Goal: Information Seeking & Learning: Learn about a topic

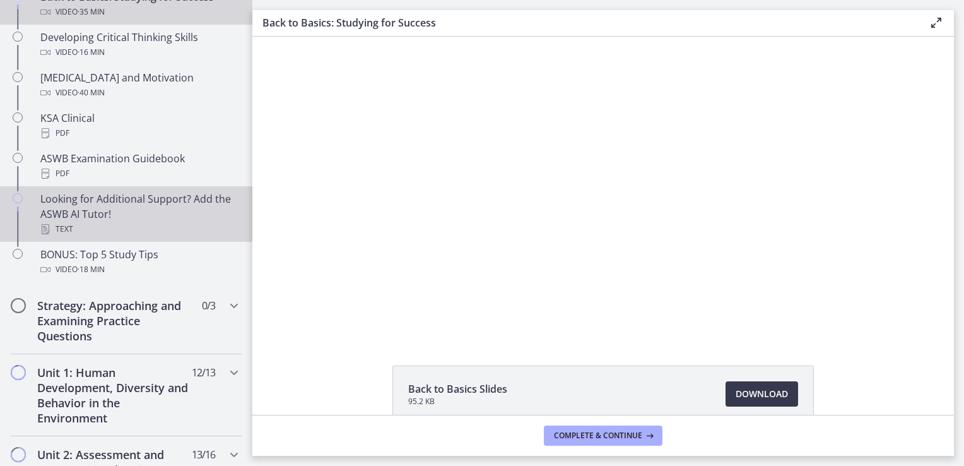
scroll to position [694, 0]
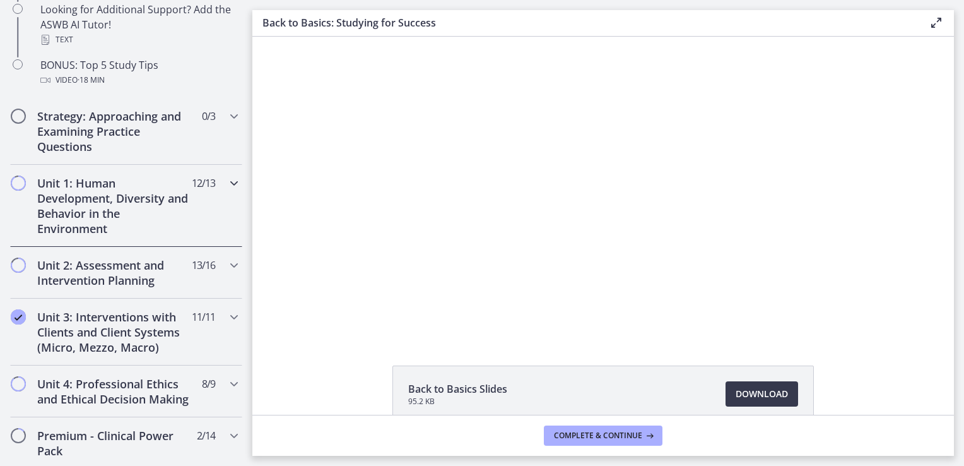
click at [117, 209] on h2 "Unit 1: Human Development, Diversity and Behavior in the Environment" at bounding box center [114, 205] width 154 height 61
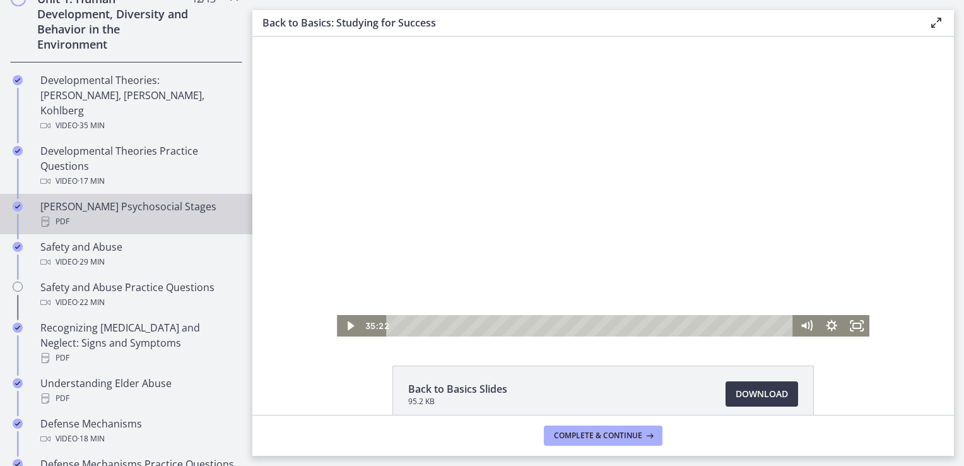
scroll to position [442, 0]
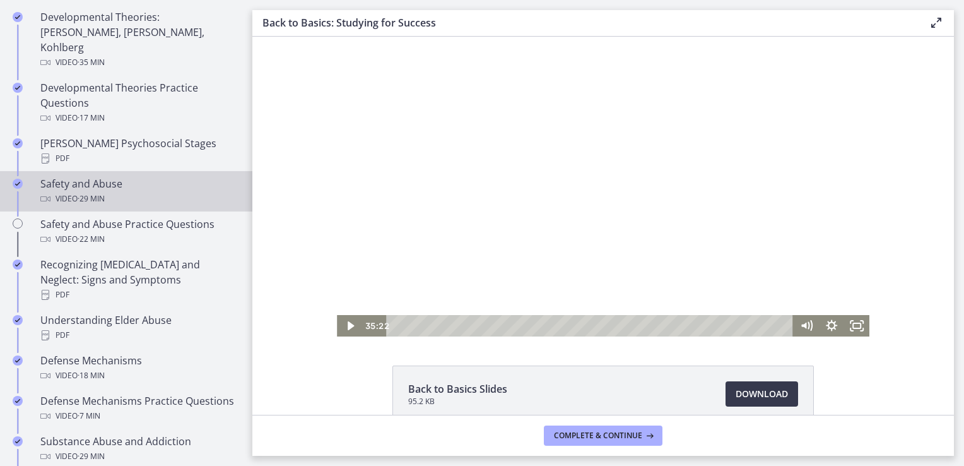
click at [130, 191] on div "Video · 29 min" at bounding box center [138, 198] width 197 height 15
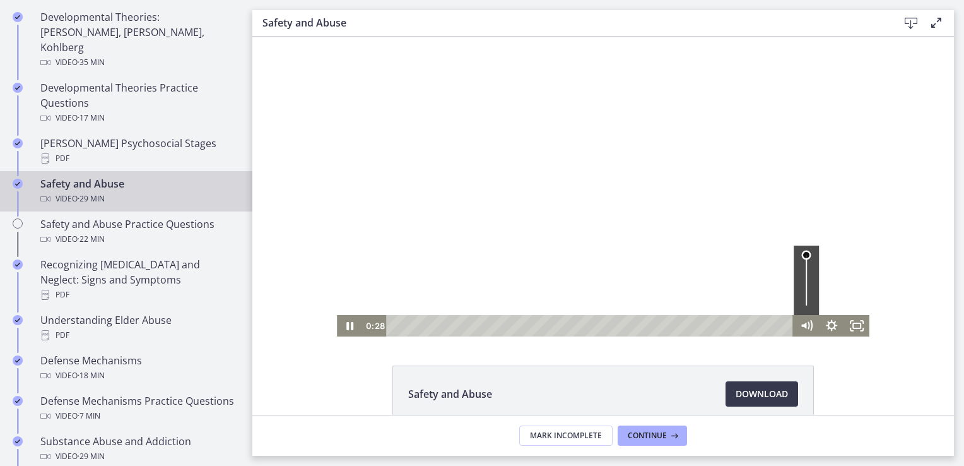
drag, startPoint x: 798, startPoint y: 261, endPoint x: 798, endPoint y: 247, distance: 14.5
click at [798, 247] on div "Volume" at bounding box center [806, 279] width 25 height 69
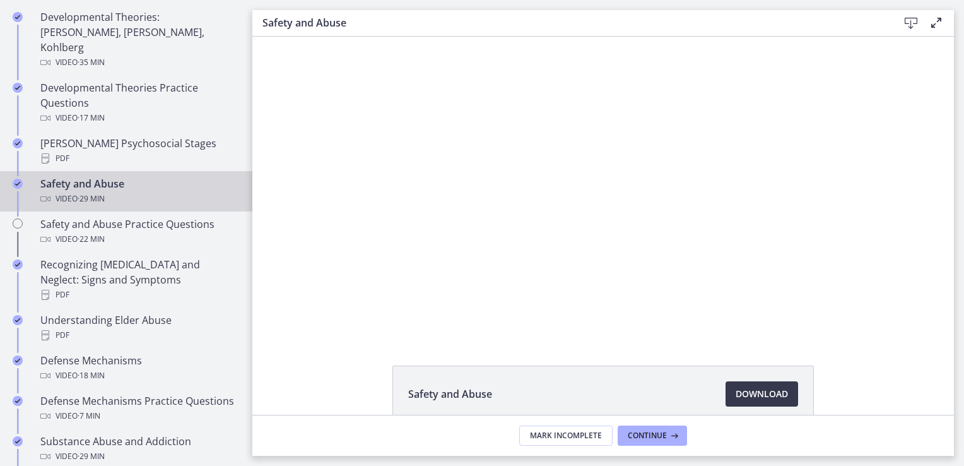
scroll to position [379, 0]
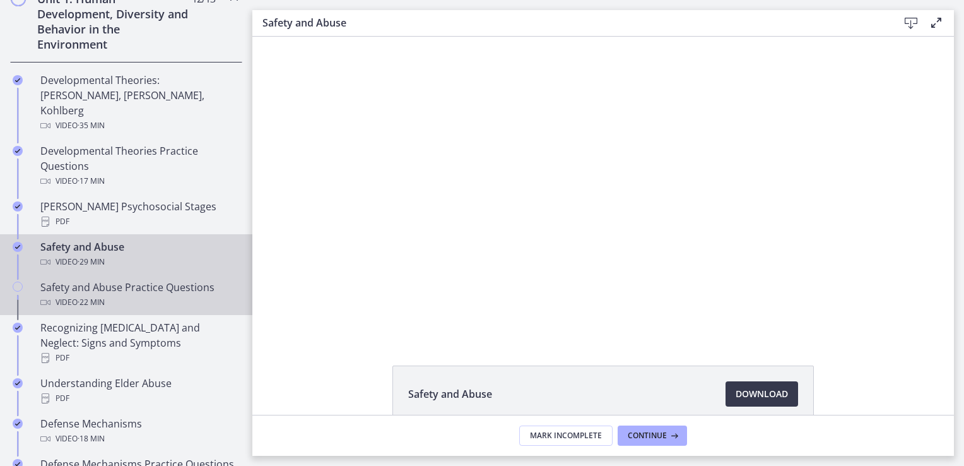
click at [56, 280] on div "Safety and Abuse Practice Questions Video · 22 min" at bounding box center [138, 295] width 197 height 30
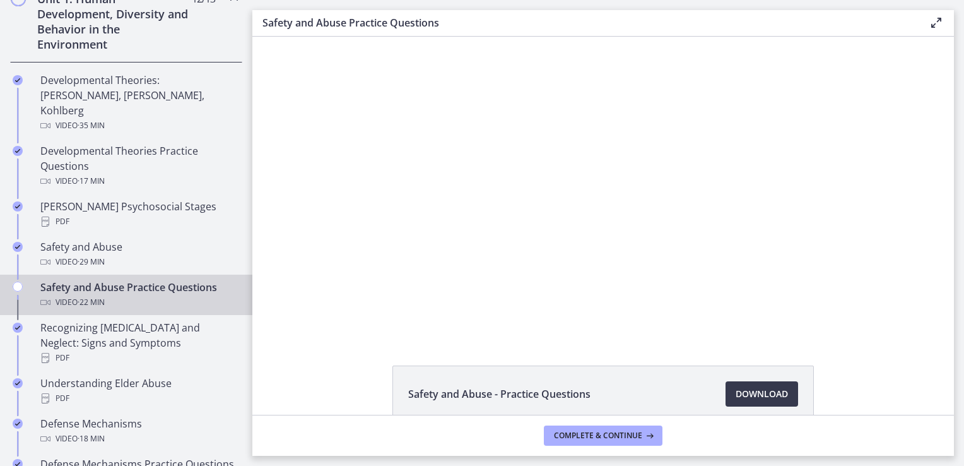
drag, startPoint x: 1154, startPoint y: 440, endPoint x: 762, endPoint y: 112, distance: 511.5
click at [762, 112] on div at bounding box center [603, 187] width 603 height 300
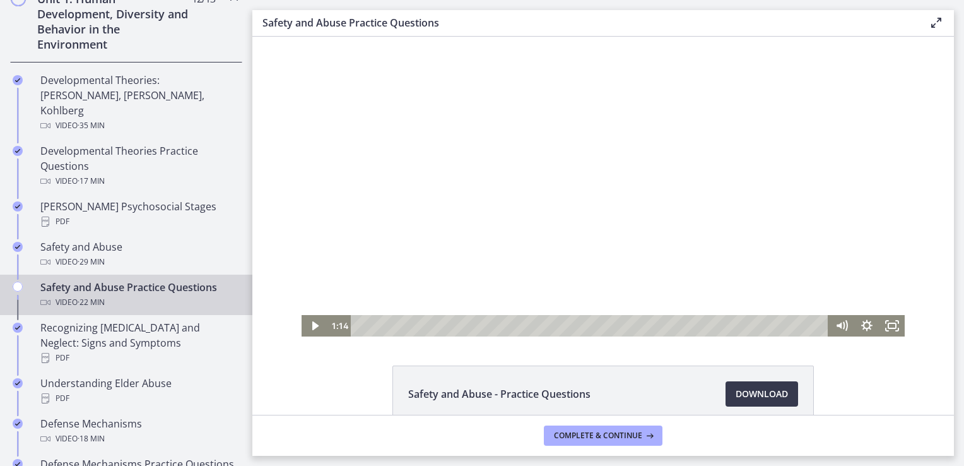
click at [701, 124] on div at bounding box center [603, 187] width 603 height 300
